Goal: Check status: Check status

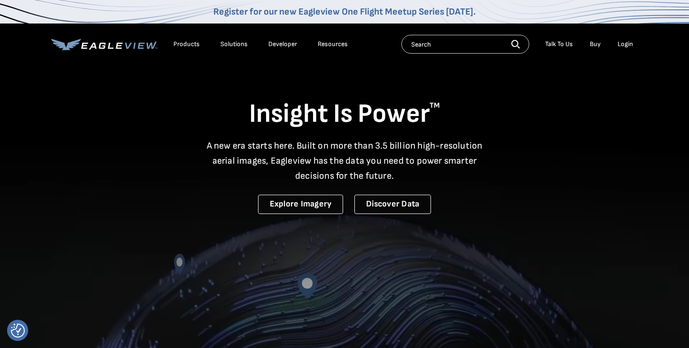
click at [628, 43] on div "Login" at bounding box center [625, 44] width 16 height 8
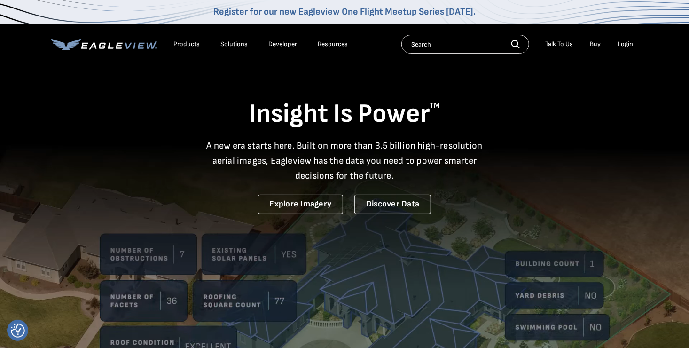
click at [627, 45] on div "Login" at bounding box center [625, 44] width 16 height 8
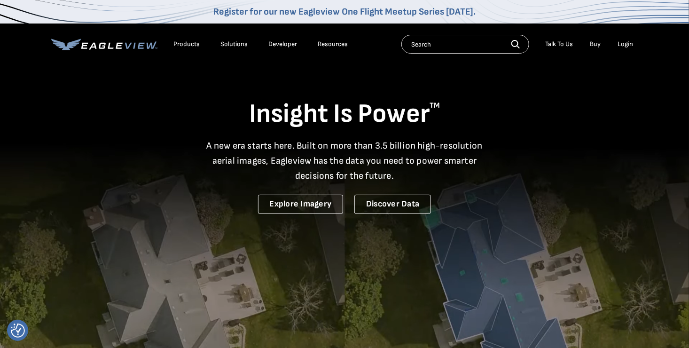
click at [627, 45] on div "Login" at bounding box center [625, 44] width 16 height 8
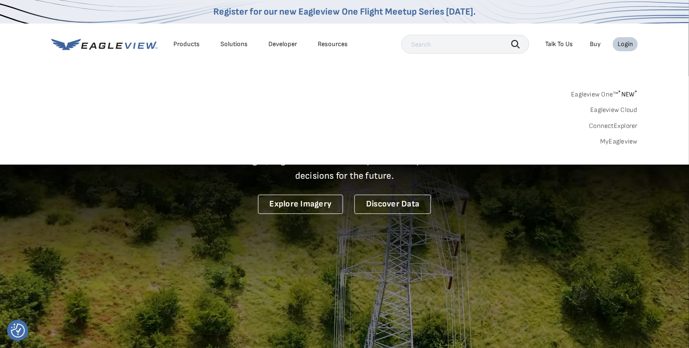
click at [613, 138] on link "MyEagleview" at bounding box center [619, 141] width 38 height 8
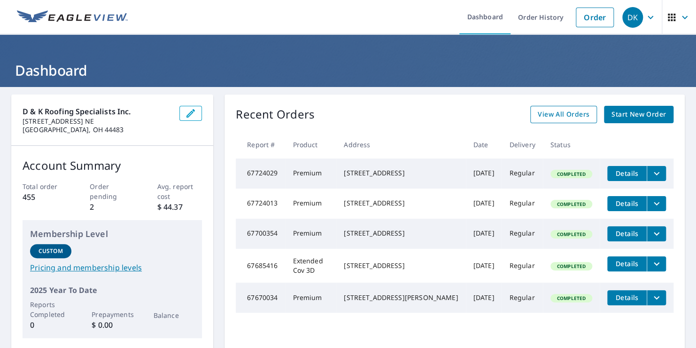
click at [555, 115] on span "View All Orders" at bounding box center [564, 115] width 52 height 12
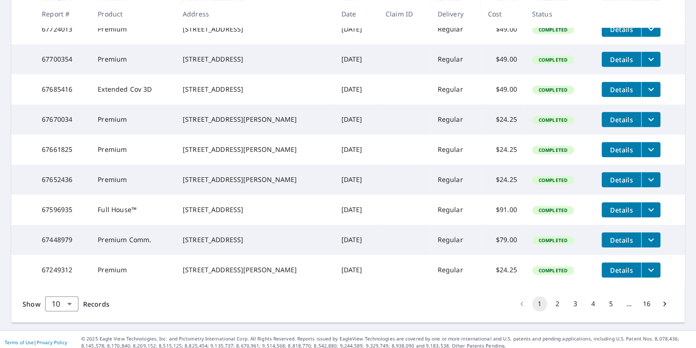
scroll to position [235, 0]
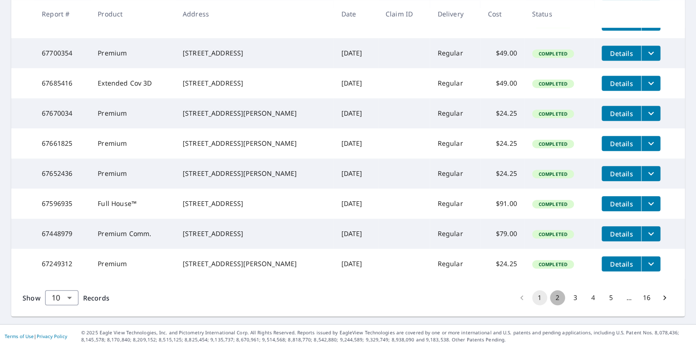
click at [550, 305] on button "2" at bounding box center [557, 297] width 15 height 15
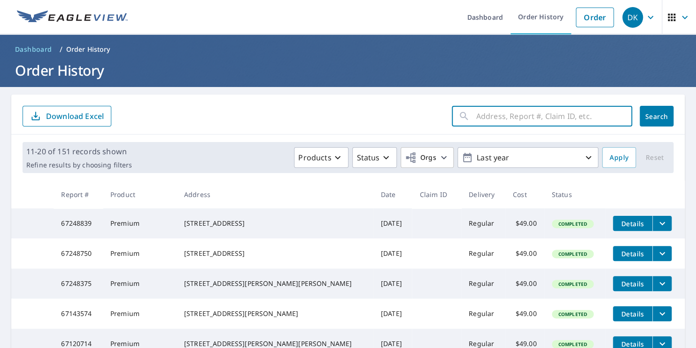
click at [480, 113] on input "text" at bounding box center [554, 116] width 156 height 26
type input "[STREET_ADDRESS][PERSON_NAME]"
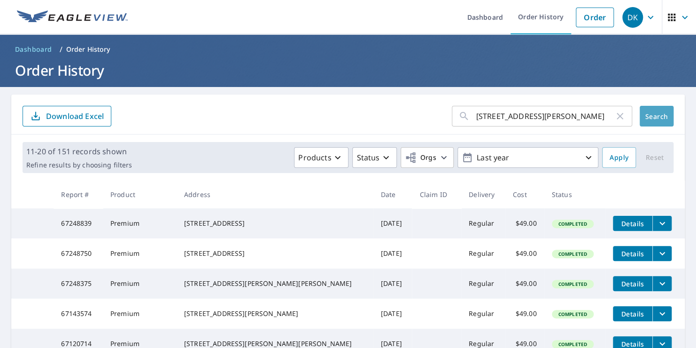
click at [658, 120] on span "Search" at bounding box center [656, 116] width 19 height 9
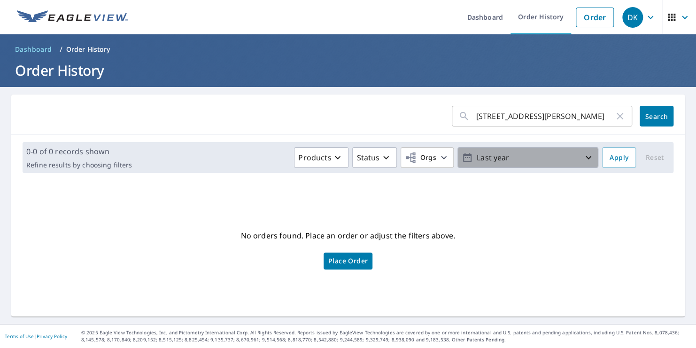
click at [586, 161] on icon "button" at bounding box center [588, 157] width 11 height 11
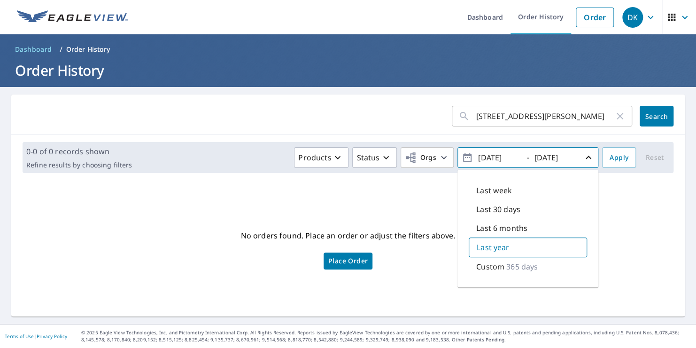
click at [624, 195] on div "No orders found. Place an order or adjust the filters above. Place Order" at bounding box center [348, 248] width 659 height 121
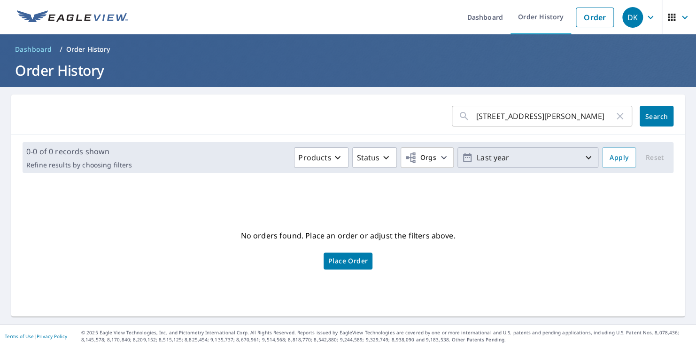
click at [550, 115] on input "[STREET_ADDRESS][PERSON_NAME]" at bounding box center [545, 116] width 138 height 26
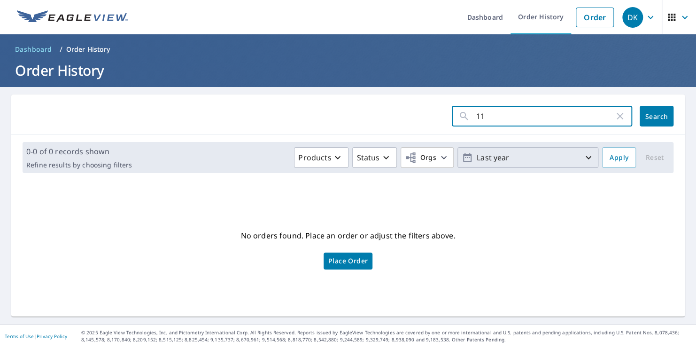
type input "1"
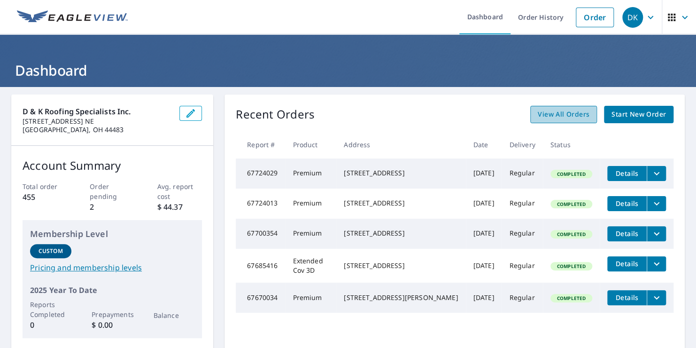
click at [560, 114] on span "View All Orders" at bounding box center [564, 115] width 52 height 12
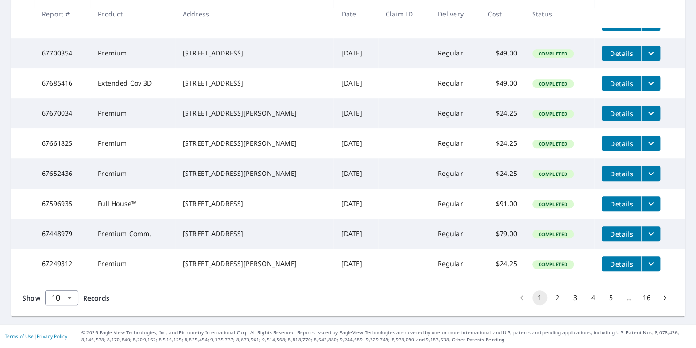
scroll to position [267, 0]
click at [551, 300] on button "2" at bounding box center [557, 297] width 15 height 15
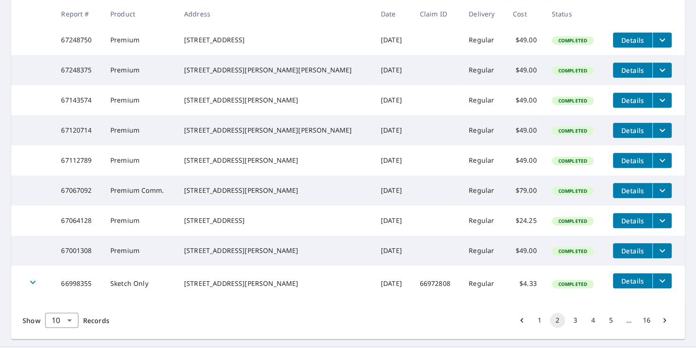
scroll to position [235, 0]
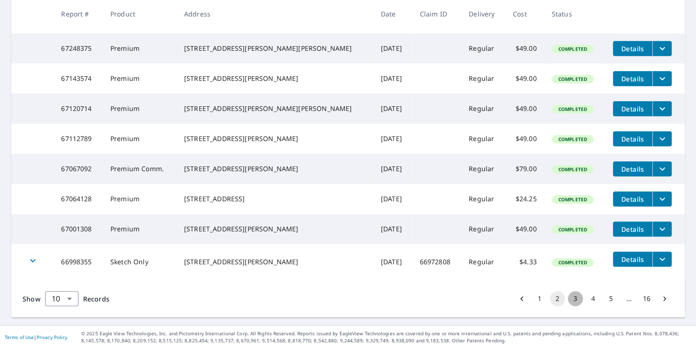
click at [568, 306] on button "3" at bounding box center [575, 298] width 15 height 15
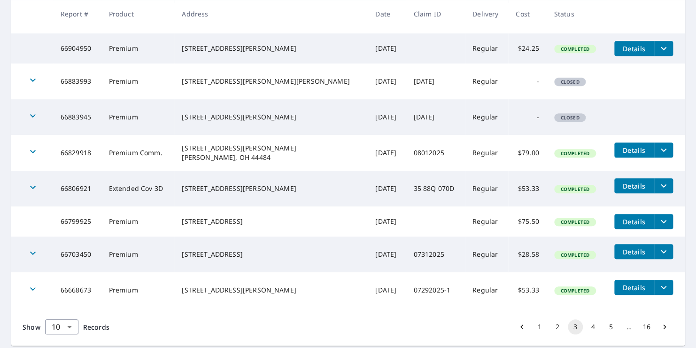
scroll to position [279, 0]
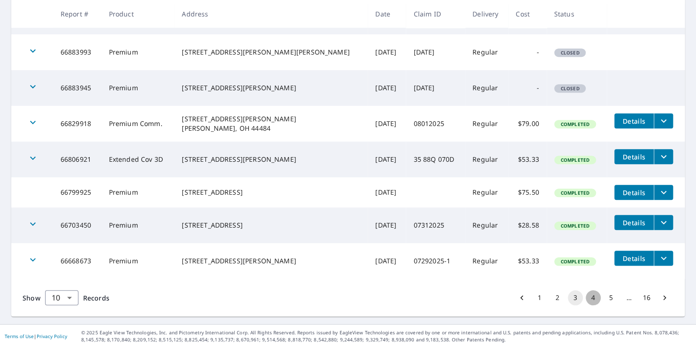
click at [587, 296] on button "4" at bounding box center [593, 297] width 15 height 15
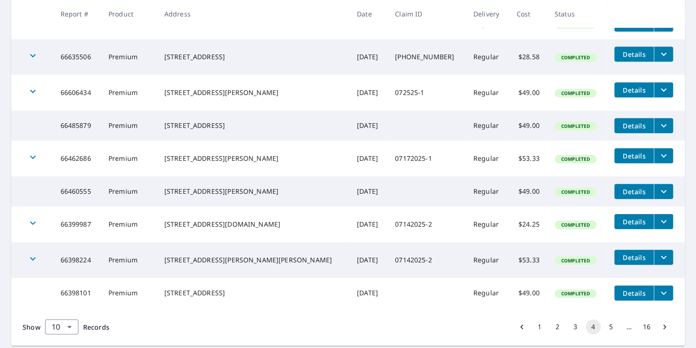
scroll to position [279, 0]
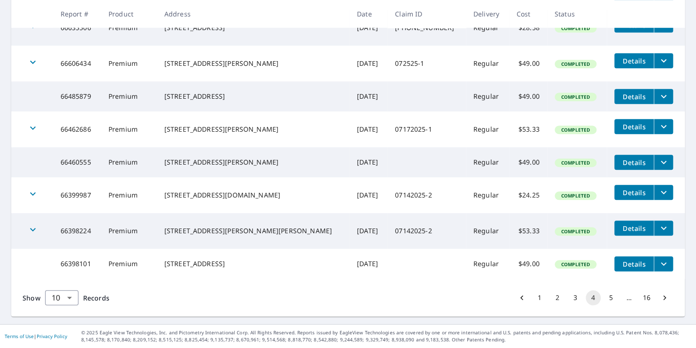
click at [604, 300] on button "5" at bounding box center [611, 297] width 15 height 15
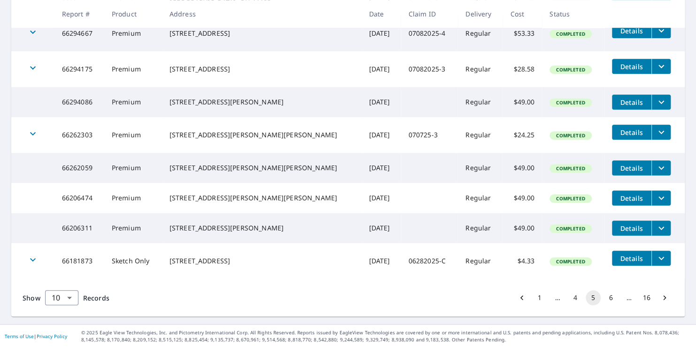
scroll to position [277, 0]
click at [604, 302] on button "6" at bounding box center [611, 297] width 15 height 15
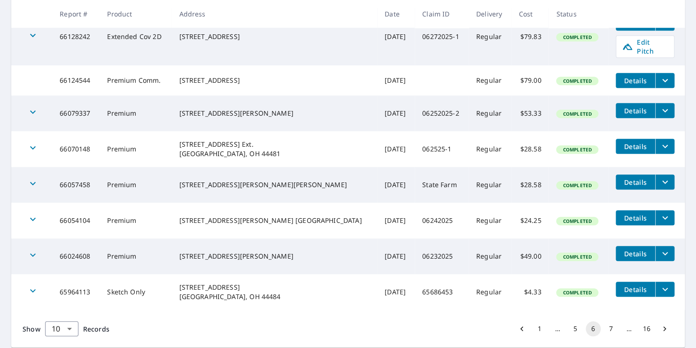
scroll to position [282, 0]
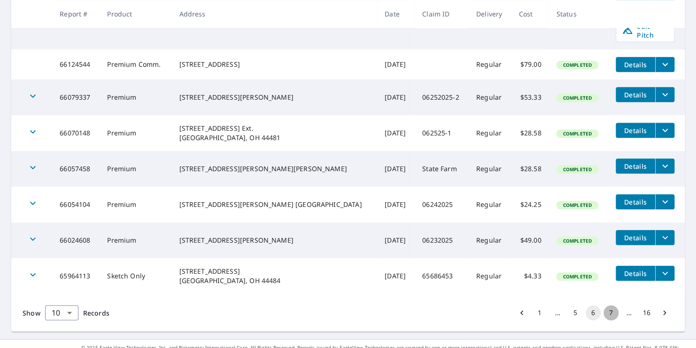
click at [605, 312] on button "7" at bounding box center [611, 312] width 15 height 15
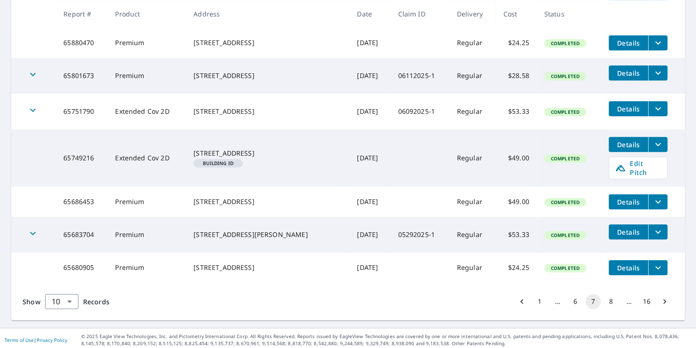
scroll to position [295, 0]
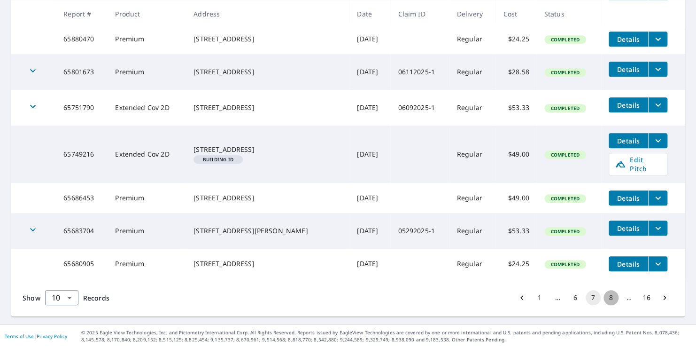
click at [604, 299] on button "8" at bounding box center [611, 297] width 15 height 15
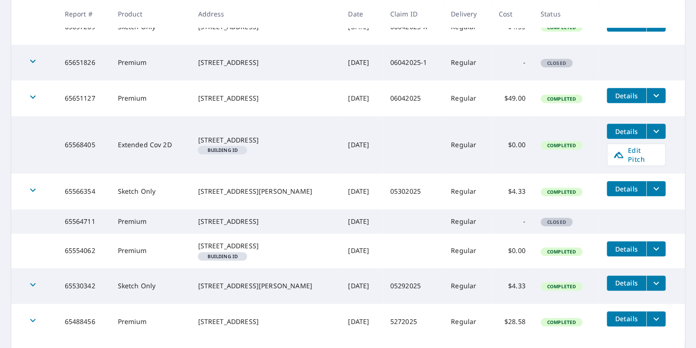
scroll to position [282, 0]
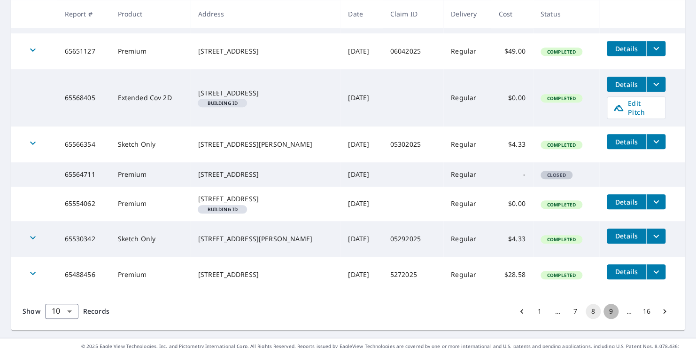
click at [604, 318] on button "9" at bounding box center [611, 310] width 15 height 15
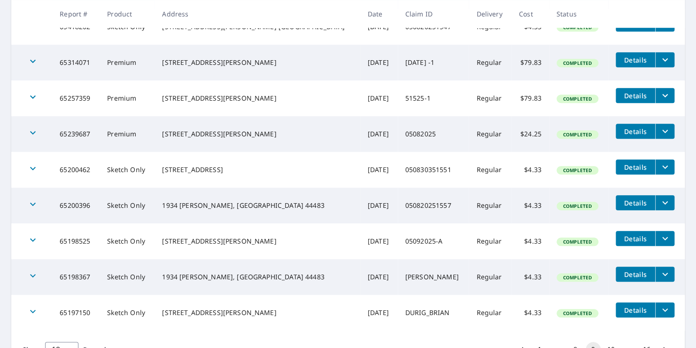
scroll to position [282, 0]
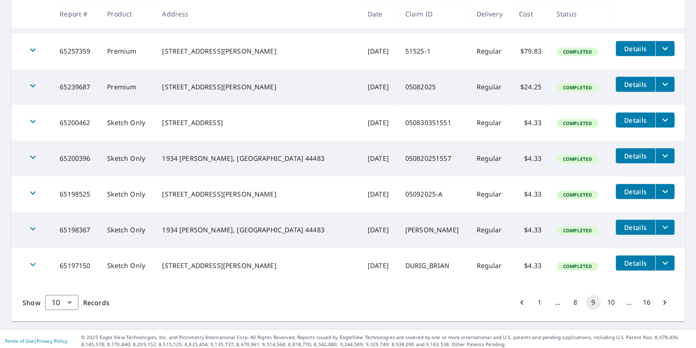
click at [604, 302] on button "10" at bounding box center [611, 302] width 15 height 15
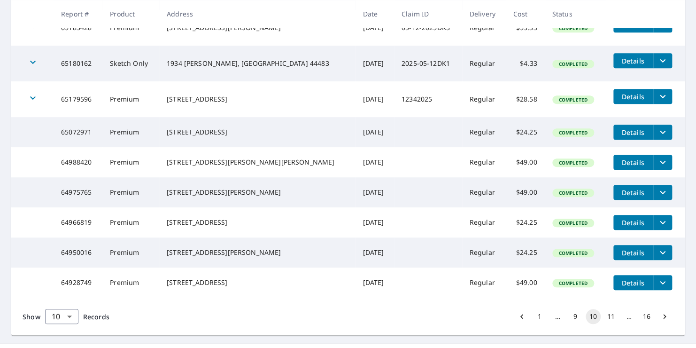
scroll to position [235, 0]
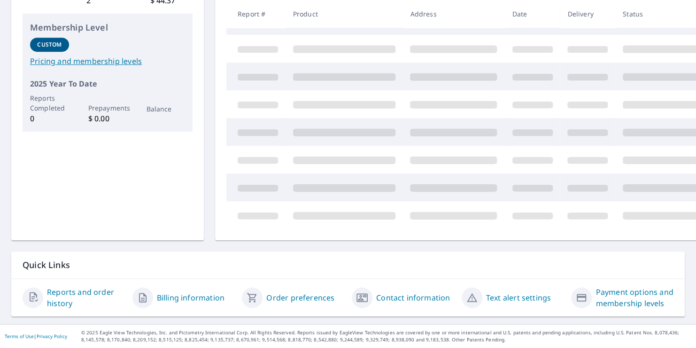
scroll to position [224, 0]
